Goal: Task Accomplishment & Management: Use online tool/utility

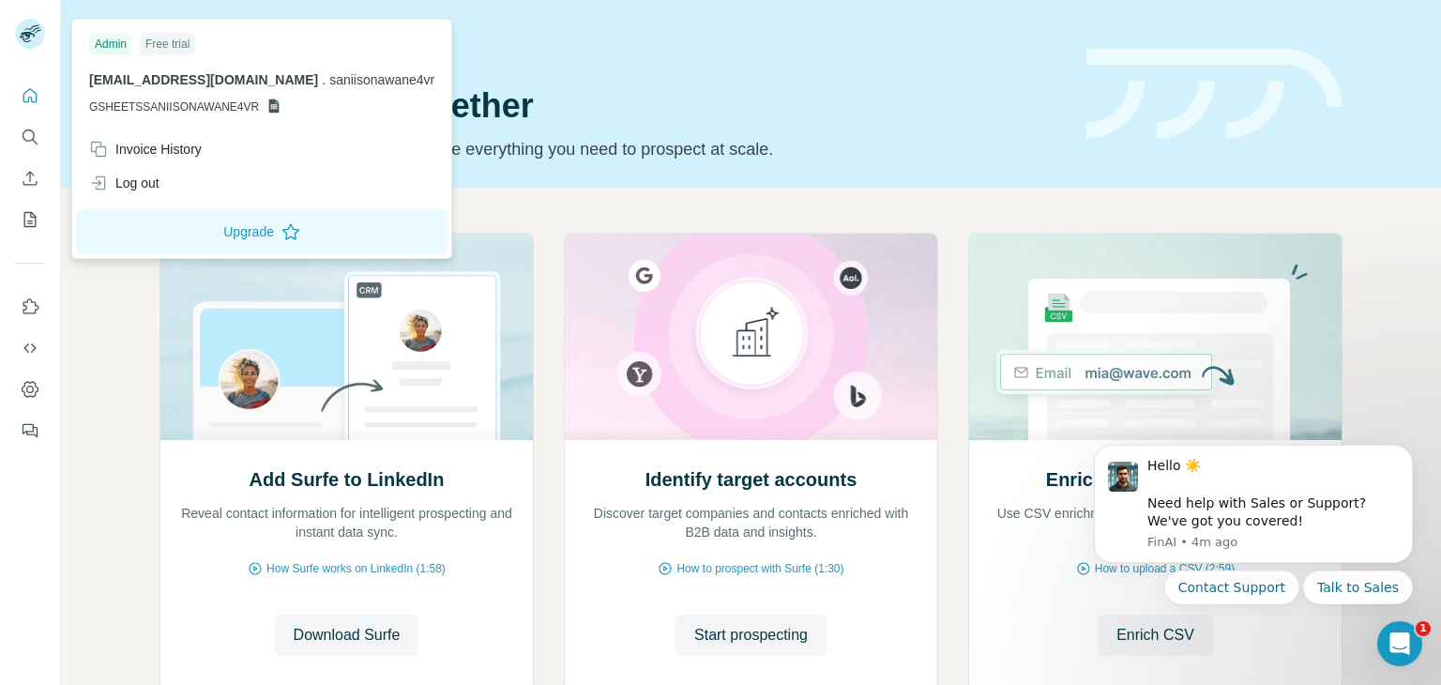
click at [154, 75] on span "[EMAIL_ADDRESS][DOMAIN_NAME]" at bounding box center [203, 79] width 229 height 15
click at [166, 144] on div "Invoice History" at bounding box center [145, 149] width 113 height 19
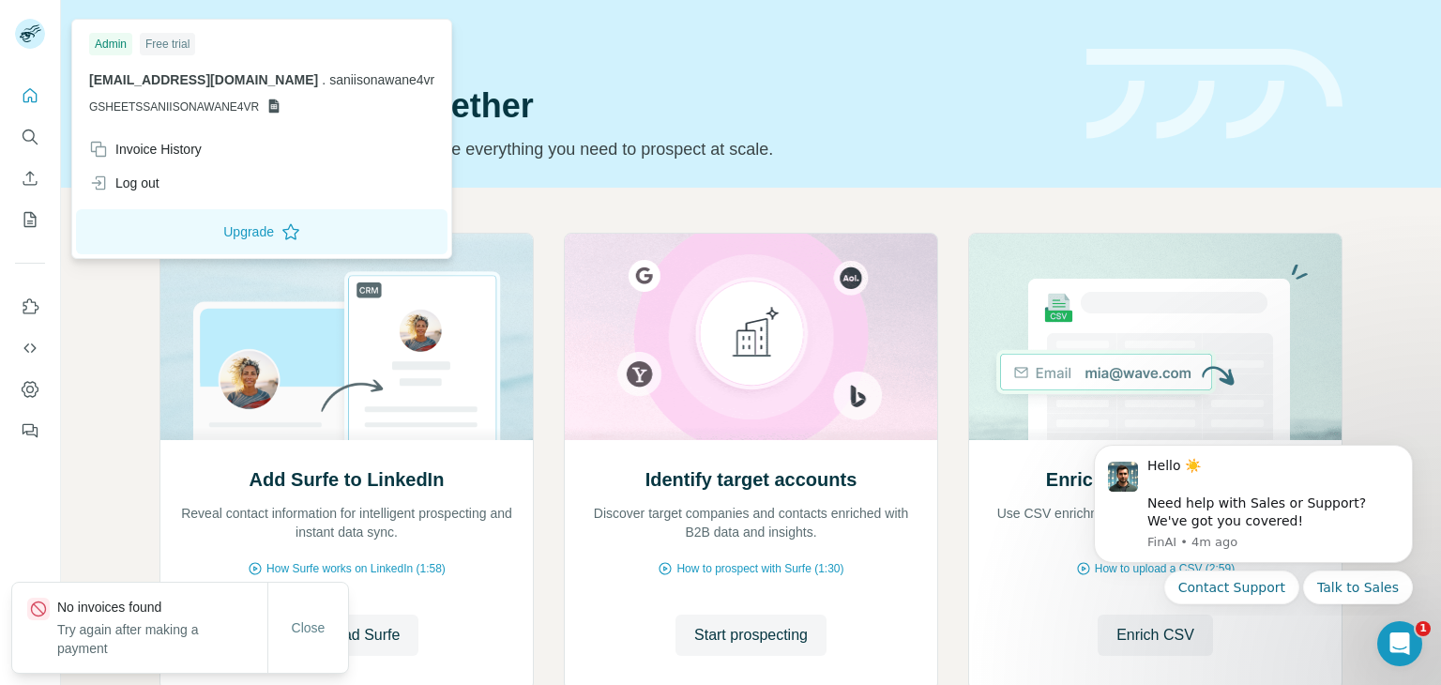
click at [158, 86] on span "[EMAIL_ADDRESS][DOMAIN_NAME]" at bounding box center [203, 79] width 229 height 15
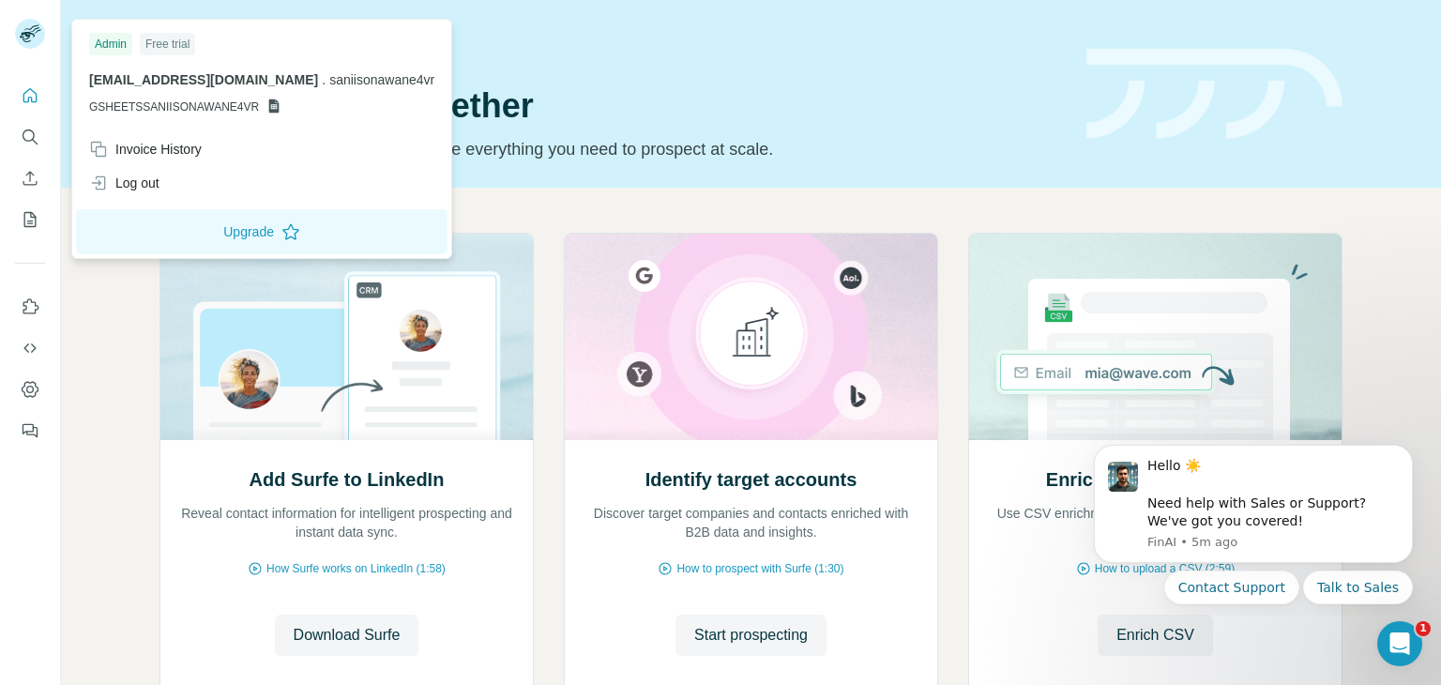
click at [36, 31] on rect at bounding box center [30, 34] width 30 height 30
click at [1086, 373] on img at bounding box center [1155, 337] width 374 height 206
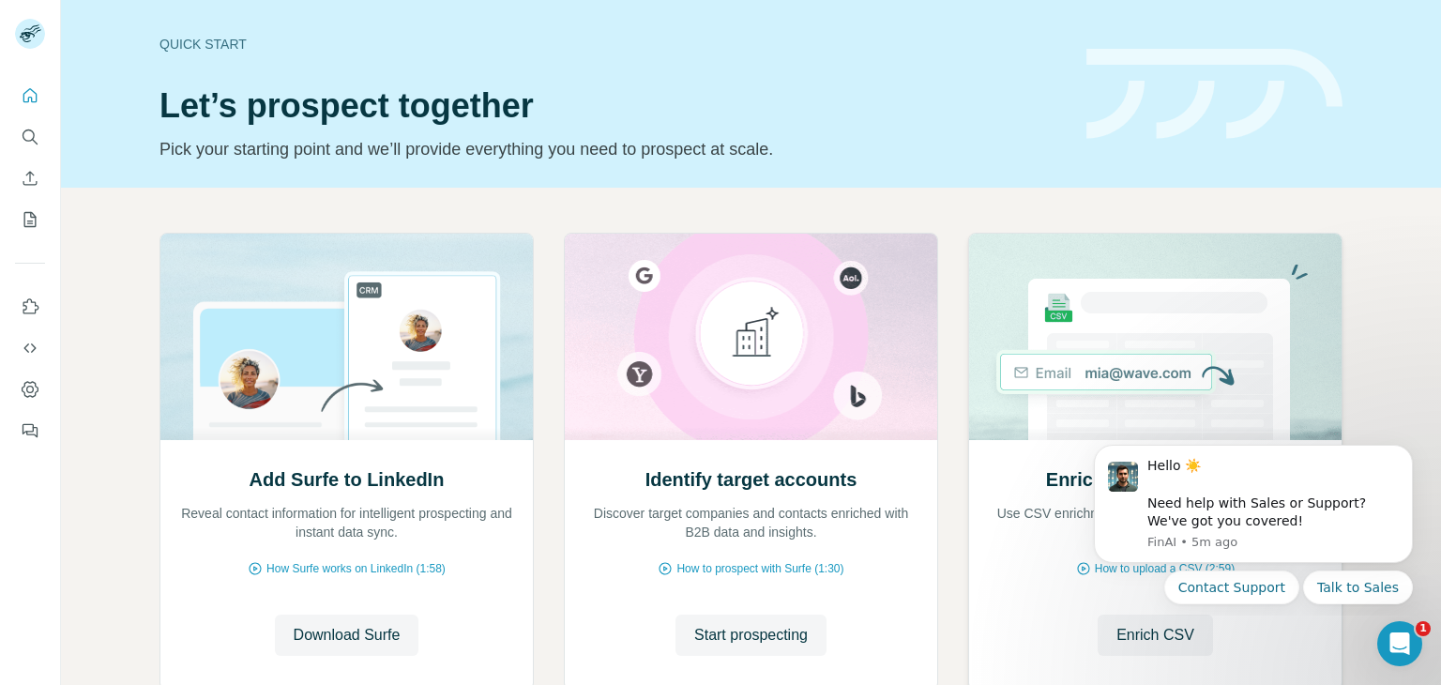
scroll to position [126, 0]
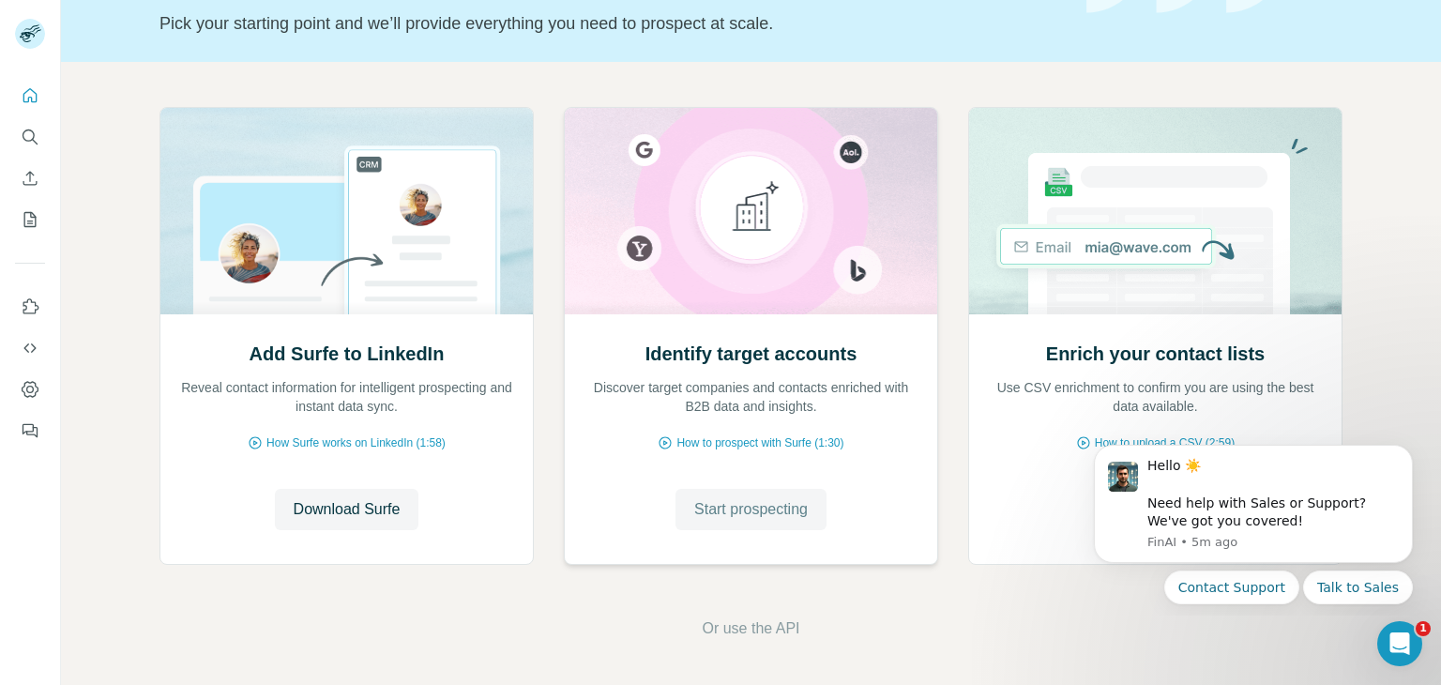
click at [738, 515] on span "Start prospecting" at bounding box center [751, 509] width 114 height 23
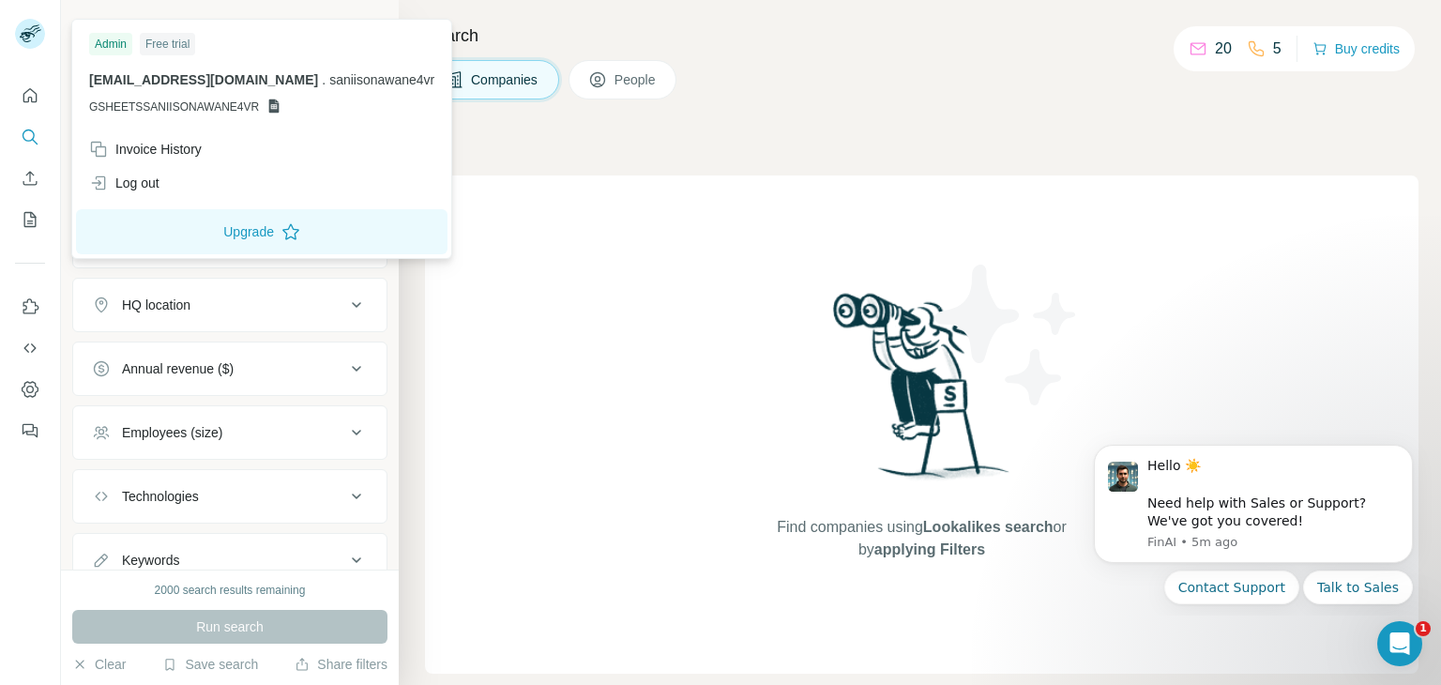
click at [19, 42] on rect at bounding box center [30, 34] width 30 height 30
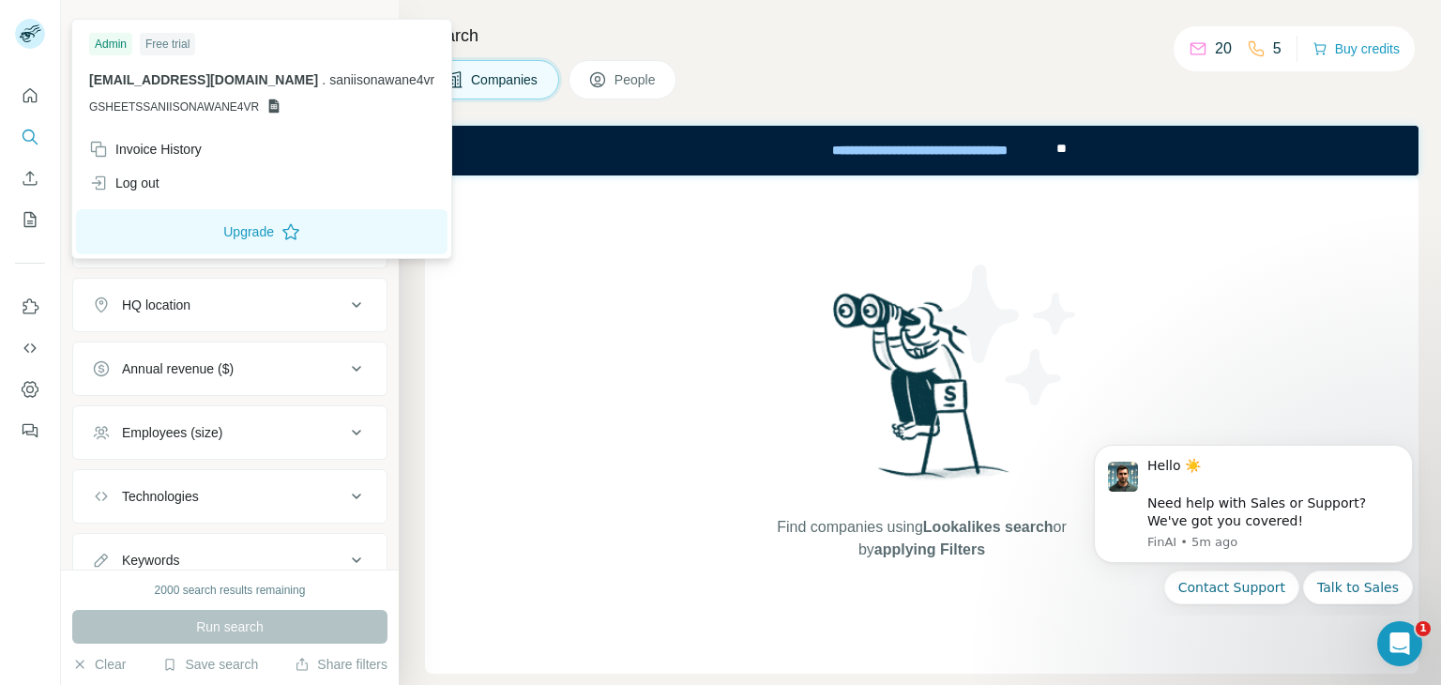
click at [19, 42] on rect at bounding box center [30, 34] width 30 height 30
click at [146, 191] on div "Log out" at bounding box center [124, 183] width 70 height 19
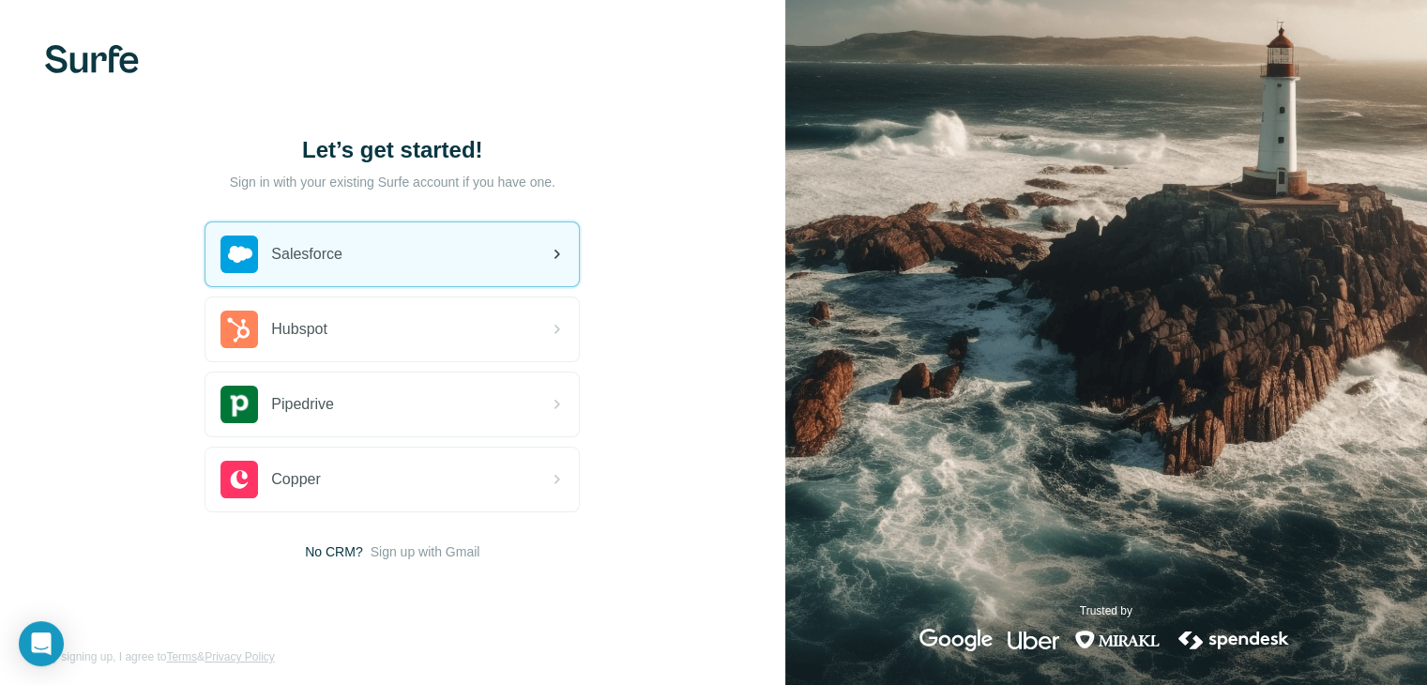
scroll to position [10, 0]
